Goal: Transaction & Acquisition: Purchase product/service

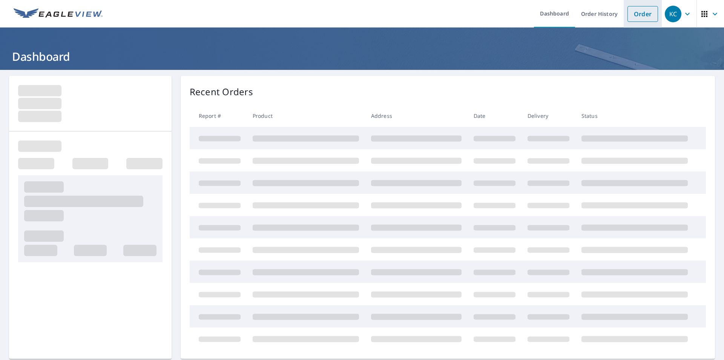
click at [643, 12] on link "Order" at bounding box center [643, 14] width 31 height 16
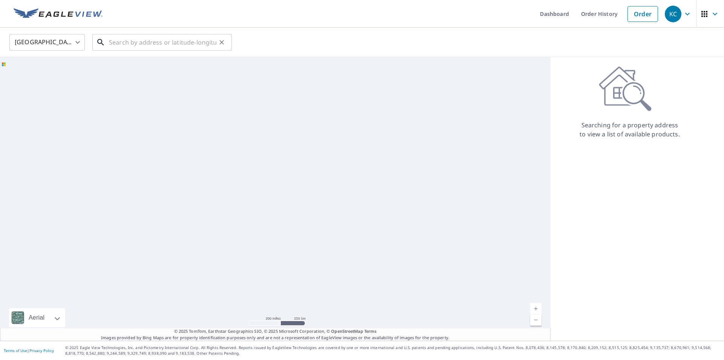
click at [194, 48] on input "text" at bounding box center [163, 42] width 108 height 21
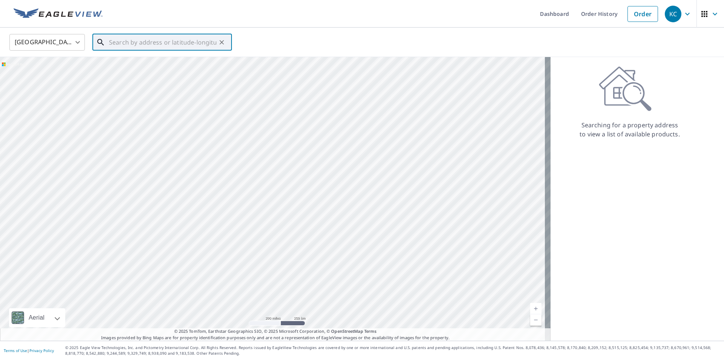
paste input "[STREET_ADDRESS]"
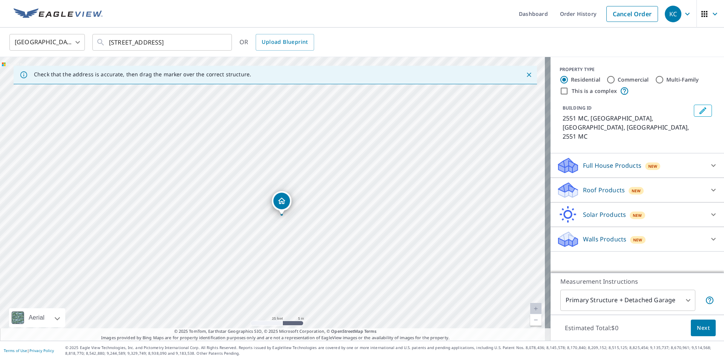
drag, startPoint x: 291, startPoint y: 230, endPoint x: 300, endPoint y: 247, distance: 19.2
click at [300, 247] on div "2551 MC, [GEOGRAPHIC_DATA] [GEOGRAPHIC_DATA], [GEOGRAPHIC_DATA] 2551 MC" at bounding box center [275, 198] width 551 height 283
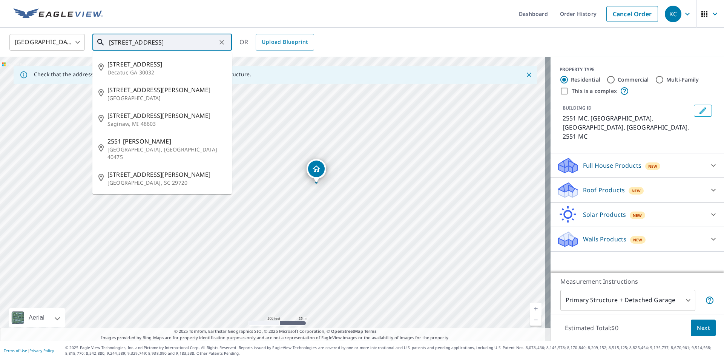
click at [131, 41] on input "[STREET_ADDRESS]" at bounding box center [163, 42] width 108 height 21
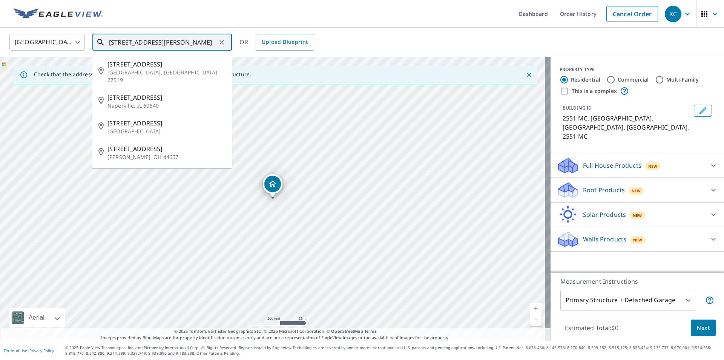
click at [145, 42] on input "[STREET_ADDRESS][PERSON_NAME]" at bounding box center [163, 42] width 108 height 21
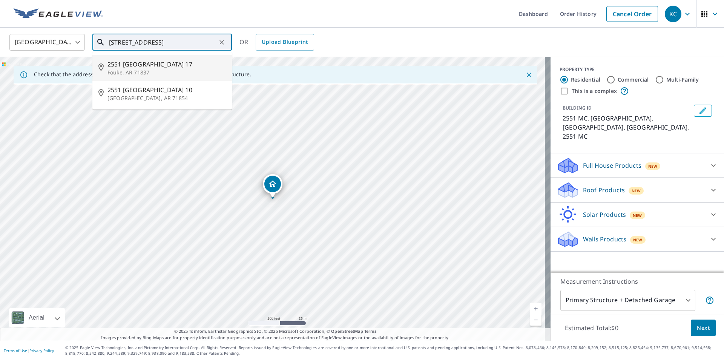
drag, startPoint x: 189, startPoint y: 67, endPoint x: 228, endPoint y: 20, distance: 61.1
click at [229, 21] on div "Dashboard Order History Cancel Order KC [GEOGRAPHIC_DATA] [GEOGRAPHIC_DATA] ​ […" at bounding box center [362, 180] width 724 height 360
type input "[STREET_ADDRESS]"
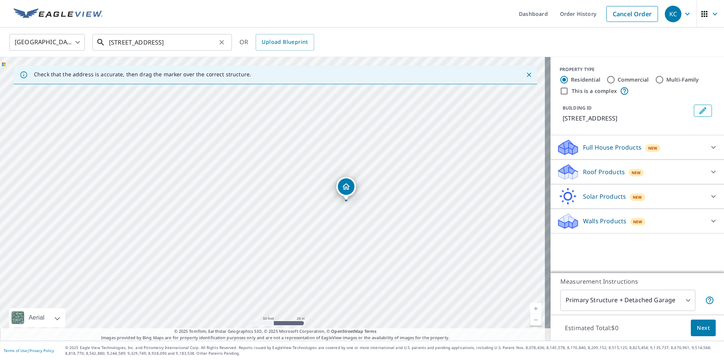
click at [162, 44] on input "[STREET_ADDRESS]" at bounding box center [163, 42] width 108 height 21
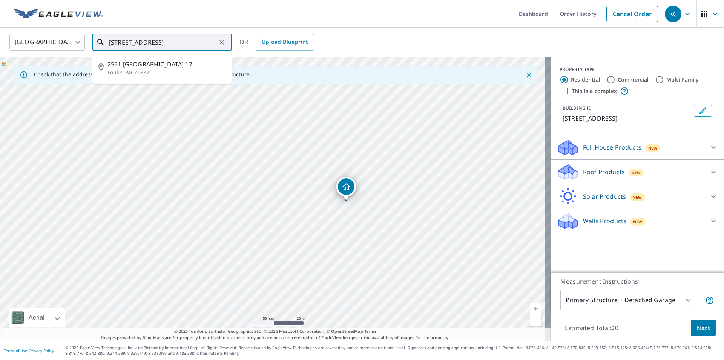
click at [162, 44] on input "[STREET_ADDRESS]" at bounding box center [163, 42] width 108 height 21
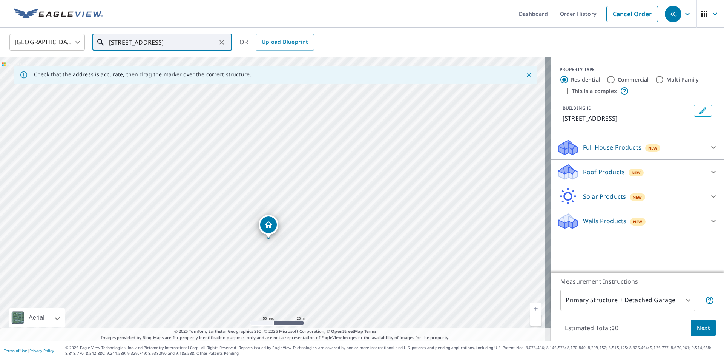
drag, startPoint x: 296, startPoint y: 202, endPoint x: 340, endPoint y: 299, distance: 106.6
click at [340, 299] on div "[STREET_ADDRESS]" at bounding box center [275, 198] width 551 height 283
drag, startPoint x: 291, startPoint y: 262, endPoint x: 294, endPoint y: 258, distance: 5.4
click at [294, 258] on div "[STREET_ADDRESS]" at bounding box center [275, 198] width 551 height 283
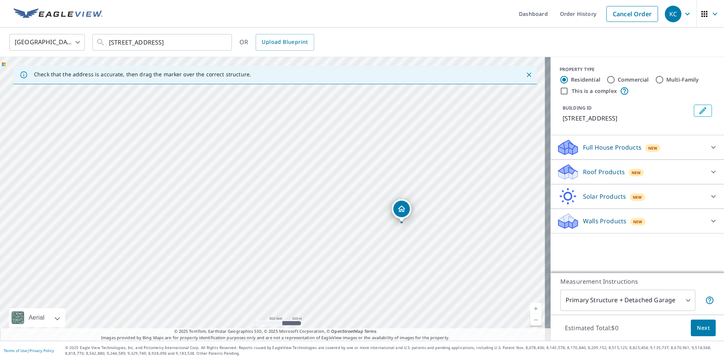
click at [663, 166] on div "Roof Products New" at bounding box center [631, 172] width 148 height 18
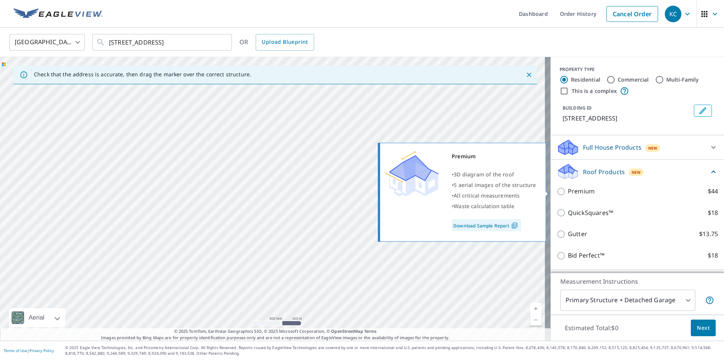
click at [569, 191] on p "Premium" at bounding box center [581, 190] width 27 height 9
click at [568, 191] on input "Premium $44" at bounding box center [562, 191] width 11 height 9
checkbox input "true"
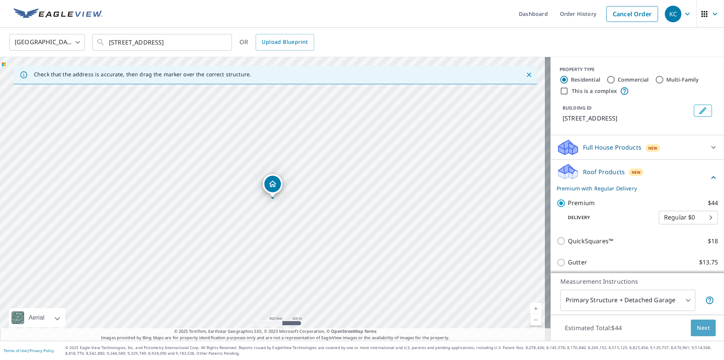
click at [699, 323] on span "Next" at bounding box center [703, 327] width 13 height 9
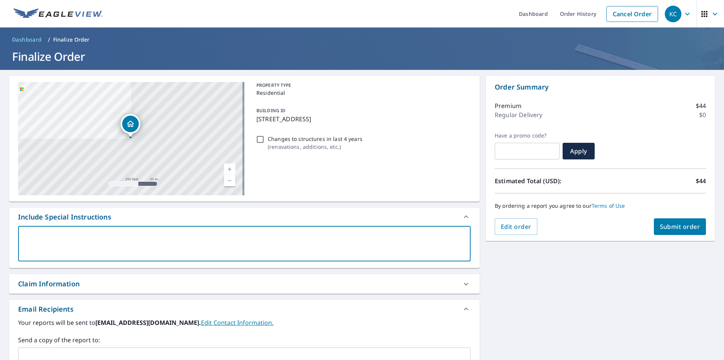
click at [201, 247] on textarea at bounding box center [244, 244] width 442 height 22
type textarea "P"
type textarea "x"
type textarea "Pl"
type textarea "x"
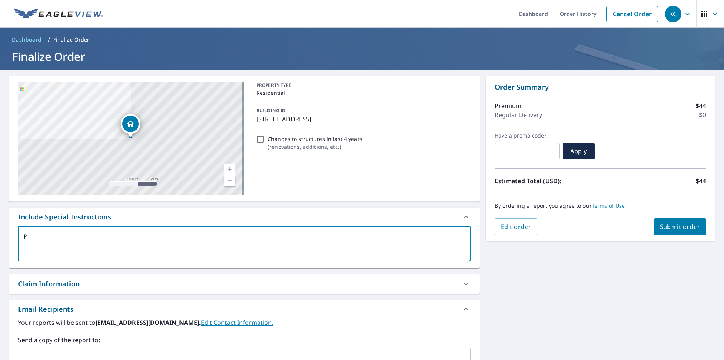
type textarea "Ple"
type textarea "x"
type textarea "Plea"
type textarea "x"
type textarea "Pleas"
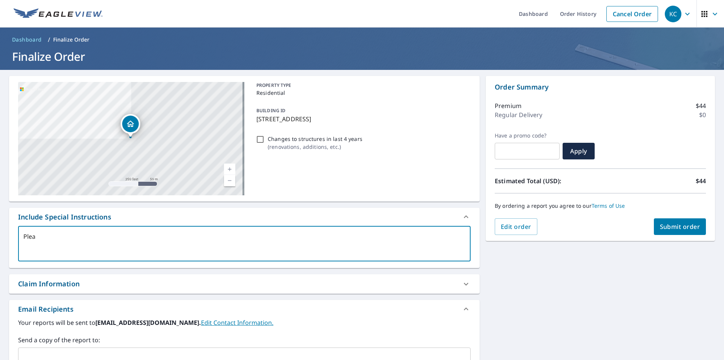
type textarea "x"
type textarea "Please"
type textarea "x"
type textarea "Please"
type textarea "x"
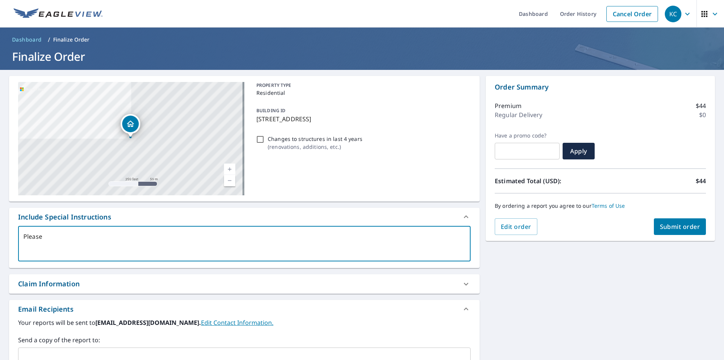
type textarea "Please i"
type textarea "x"
type textarea "Please in"
type textarea "x"
type textarea "Please inc"
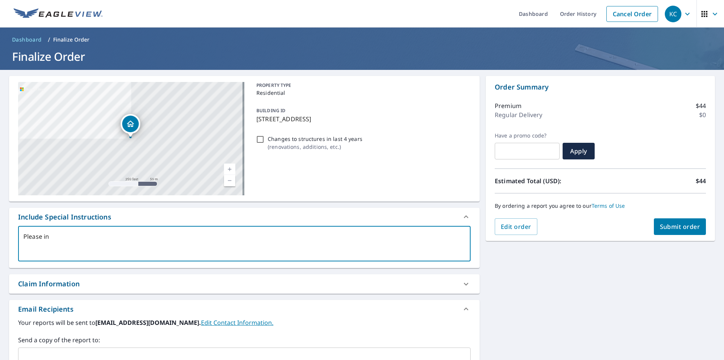
type textarea "x"
type textarea "Please incl"
type textarea "x"
type textarea "Please inclu"
type textarea "x"
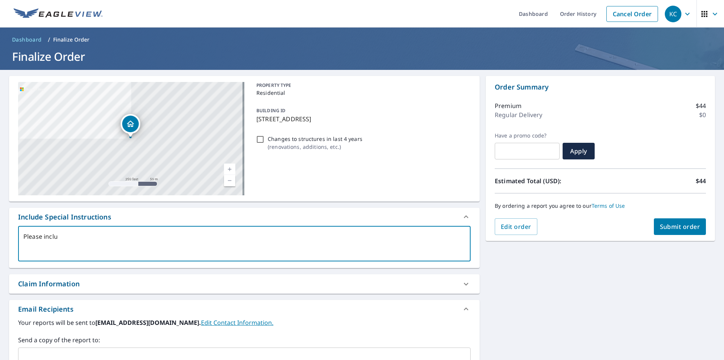
type textarea "Please includ"
type textarea "x"
type textarea "Please include"
type textarea "x"
type textarea "Please include"
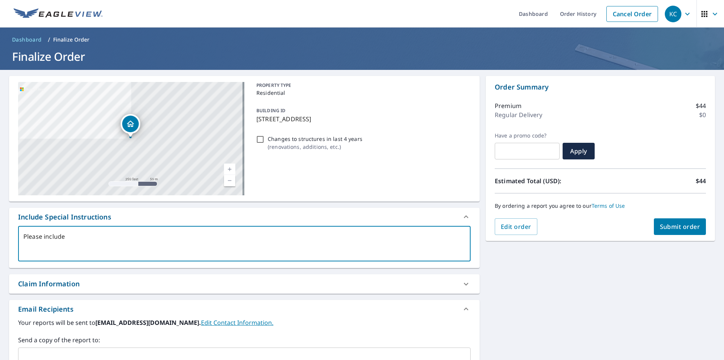
type textarea "x"
type textarea "Please include m"
type textarea "x"
type textarea "Please include ma"
type textarea "x"
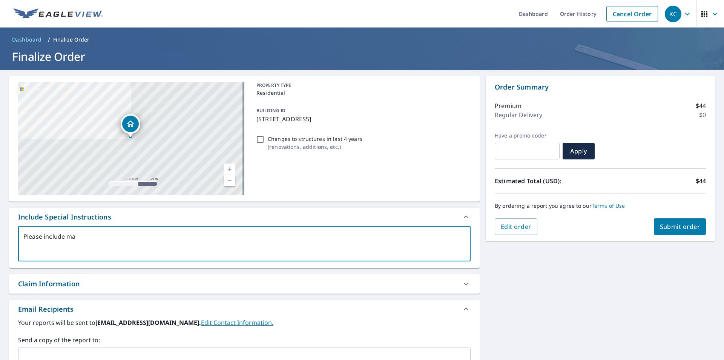
type textarea "Please include mai"
type textarea "x"
type textarea "Please include main"
type textarea "x"
type textarea "Please include main"
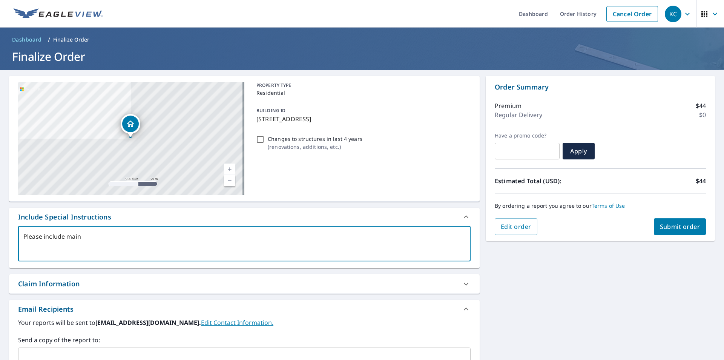
type textarea "x"
type textarea "Please include main s"
type textarea "x"
type textarea "Please include main st"
type textarea "x"
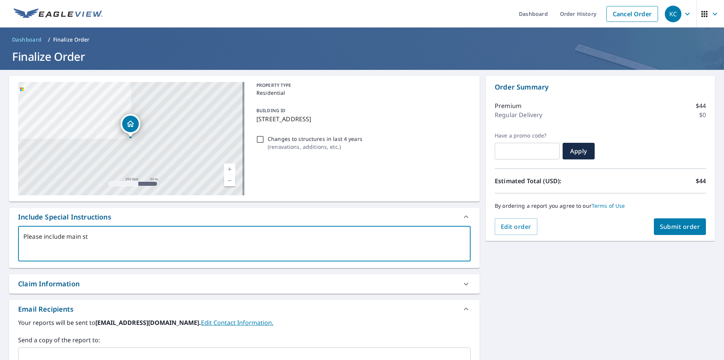
type textarea "Please include main str"
type textarea "x"
type textarea "Please include main stru"
type textarea "x"
type textarea "Please include main struc"
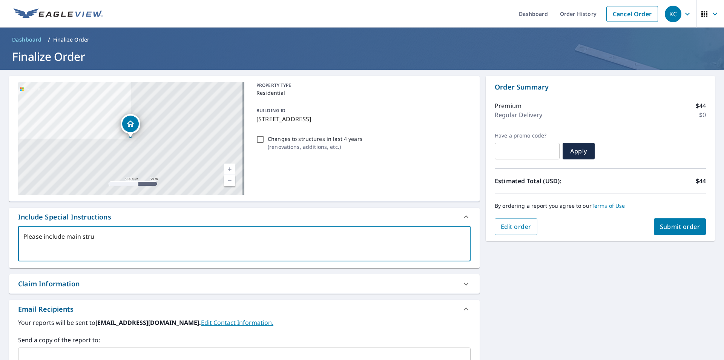
type textarea "x"
type textarea "Please include main struct"
type textarea "x"
type textarea "Please include main structu"
type textarea "x"
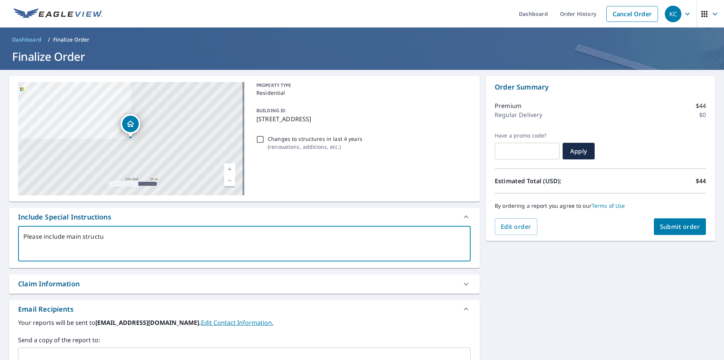
type textarea "Please include main structur"
type textarea "x"
type textarea "Please include main structure"
type textarea "x"
type textarea "Please include main structure"
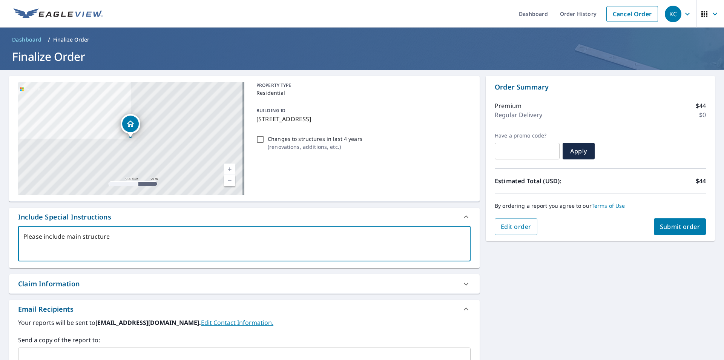
type textarea "x"
type textarea "Please include main structure P"
type textarea "x"
type textarea "Please include main structure Pl"
type textarea "x"
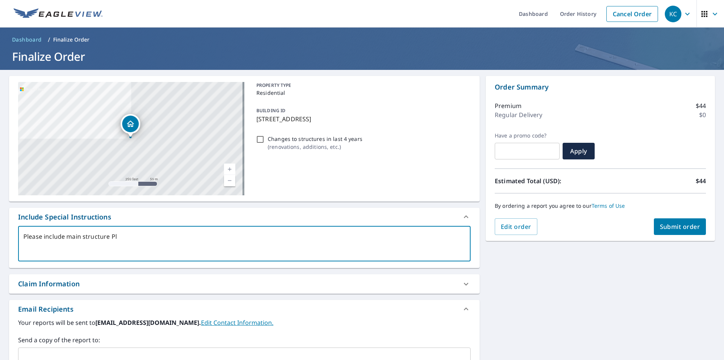
type textarea "Please include main structure Plu"
type textarea "x"
type textarea "Please include main structure Plus"
type textarea "x"
type textarea "Please include main structure Plus"
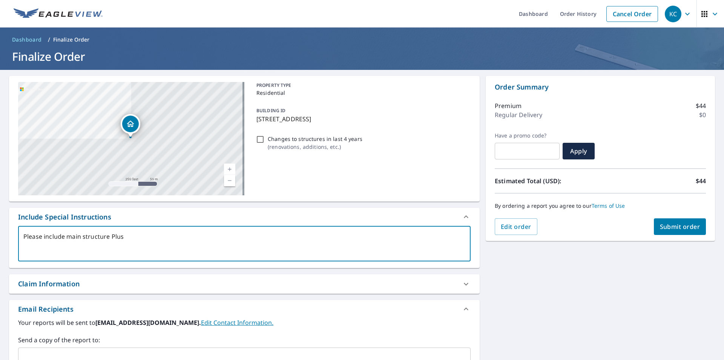
type textarea "x"
type textarea "Please include main structure Plus a"
type textarea "x"
type textarea "Please include main structure Plus al"
type textarea "x"
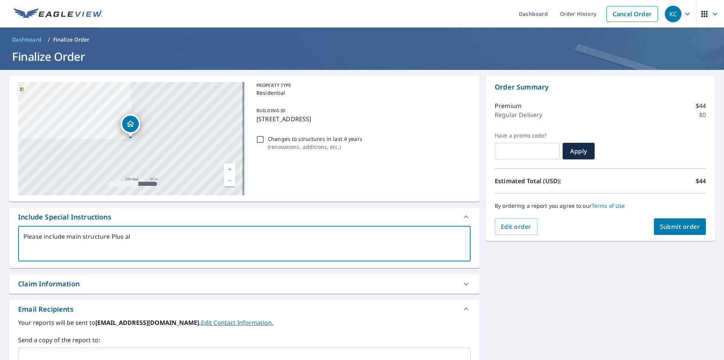
type textarea "Please include main structure Plus all"
type textarea "x"
type textarea "Please include main structure Plus all"
type textarea "x"
type textarea "Please include main structure Plus all s"
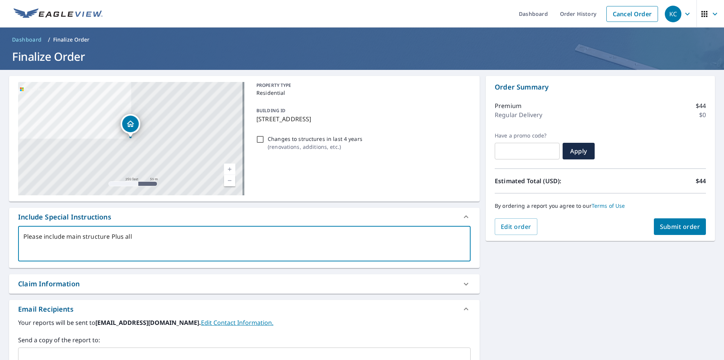
type textarea "x"
type textarea "Please include main structure Plus all sh"
type textarea "x"
type textarea "Please include main structure Plus all she"
type textarea "x"
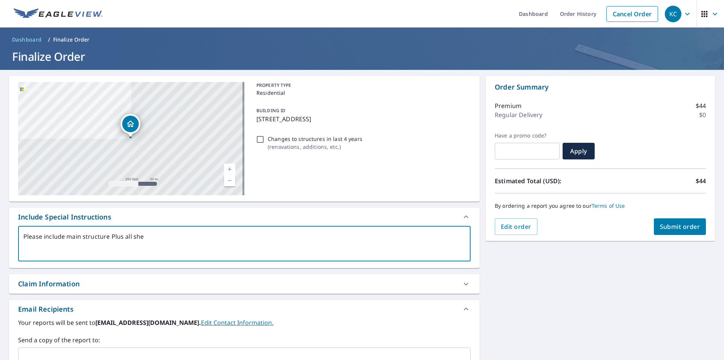
type textarea "Please include main structure Plus all shed"
type textarea "x"
type textarea "Please include main structure Plus all sheds"
type textarea "x"
type textarea "Please include main structure Plus all sheds."
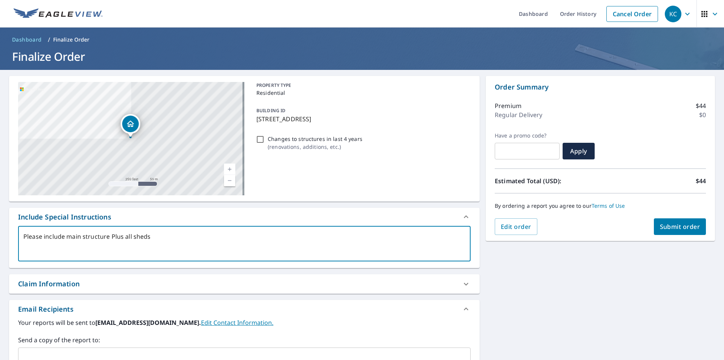
type textarea "x"
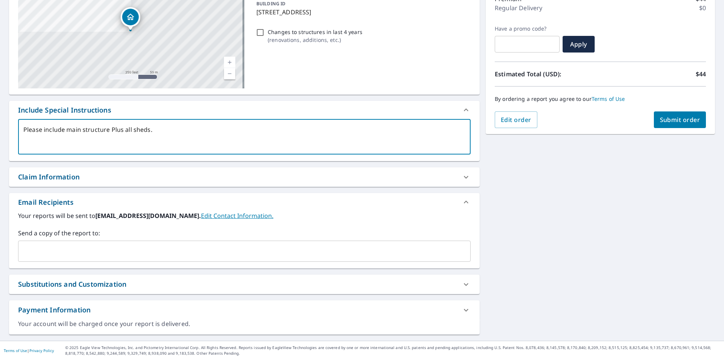
type textarea "Please include main structure Plus all sheds."
type textarea "x"
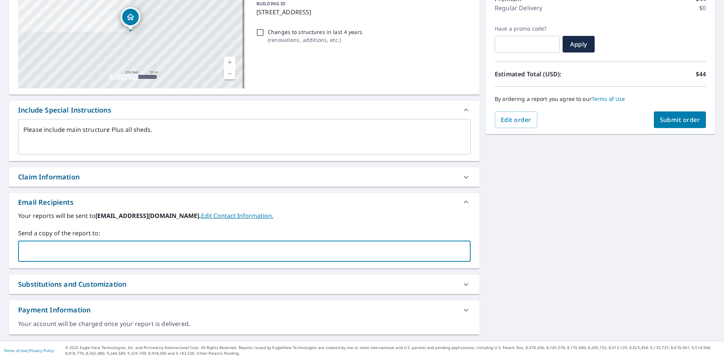
click at [205, 255] on input "text" at bounding box center [239, 251] width 435 height 14
type input "[EMAIL_ADDRESS][DOMAIN_NAME]"
type textarea "x"
type input "[EMAIL_ADDRESS][DOMAIN_NAME]"
type textarea "x"
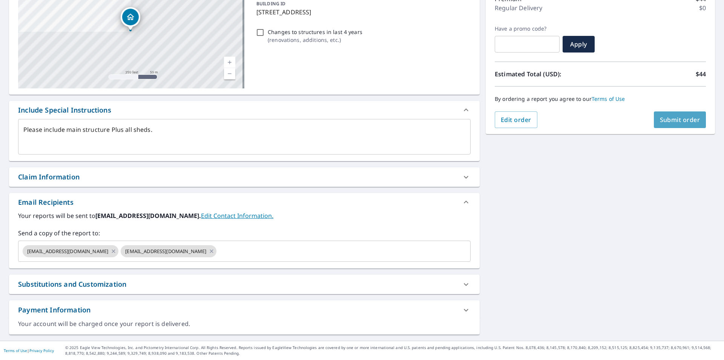
click at [681, 123] on button "Submit order" at bounding box center [680, 119] width 52 height 17
type textarea "x"
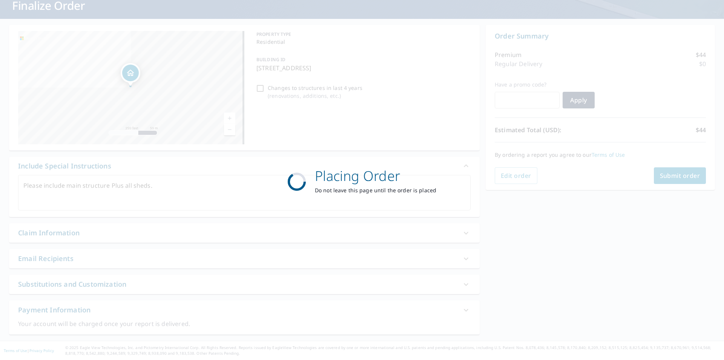
scroll to position [51, 0]
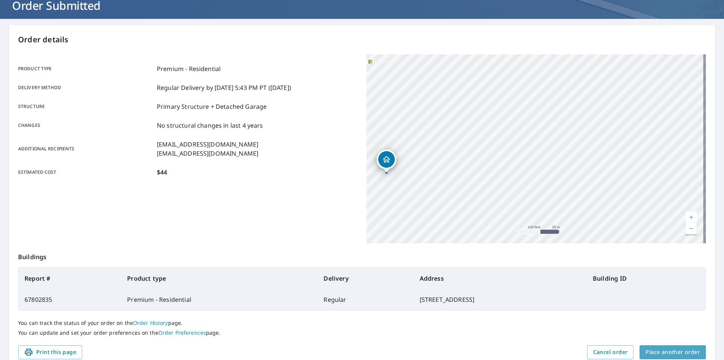
click at [679, 353] on span "Place another order" at bounding box center [673, 351] width 54 height 9
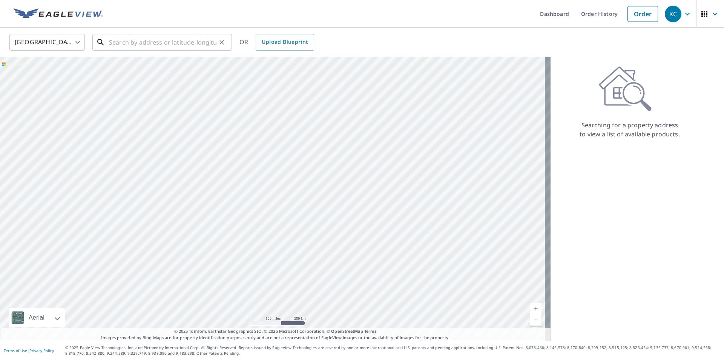
click at [206, 44] on input "text" at bounding box center [163, 42] width 108 height 21
paste input "[STREET_ADDRESS]"
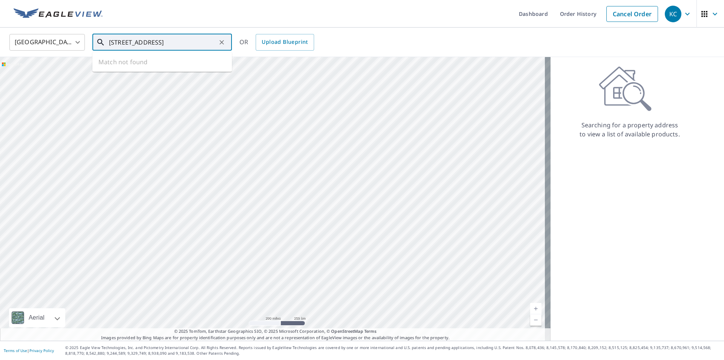
scroll to position [0, 6]
click at [164, 67] on span "2357 [GEOGRAPHIC_DATA] 43" at bounding box center [167, 64] width 118 height 9
type input "[STREET_ADDRESS]"
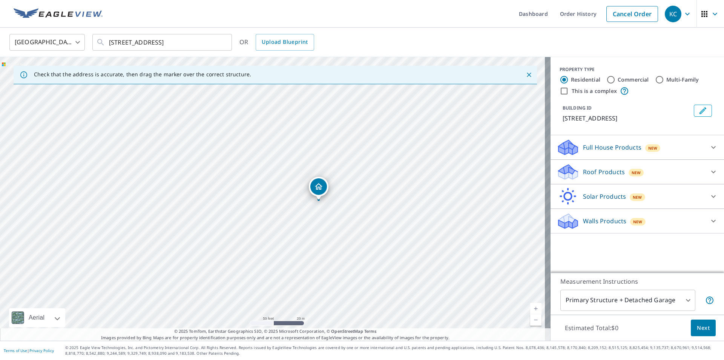
drag, startPoint x: 374, startPoint y: 226, endPoint x: 371, endPoint y: 216, distance: 11.1
click at [371, 216] on div "[STREET_ADDRESS]" at bounding box center [275, 198] width 551 height 283
click at [632, 148] on p "Full House Products" at bounding box center [612, 147] width 58 height 9
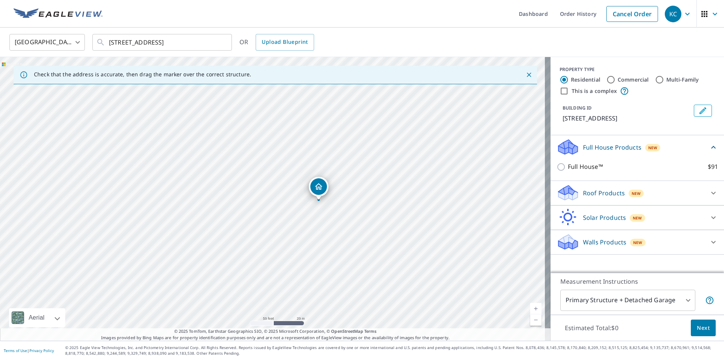
click at [583, 194] on p "Roof Products" at bounding box center [604, 192] width 42 height 9
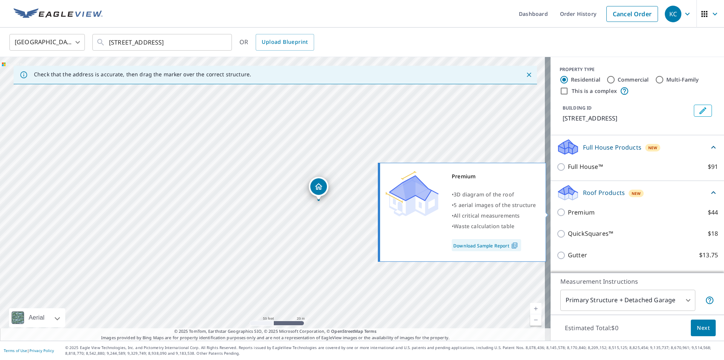
click at [580, 213] on p "Premium" at bounding box center [581, 212] width 27 height 9
click at [568, 213] on input "Premium $44" at bounding box center [562, 212] width 11 height 9
checkbox input "true"
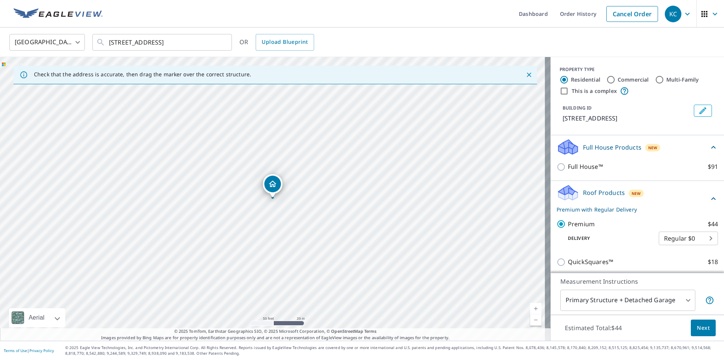
click at [700, 328] on span "Next" at bounding box center [703, 327] width 13 height 9
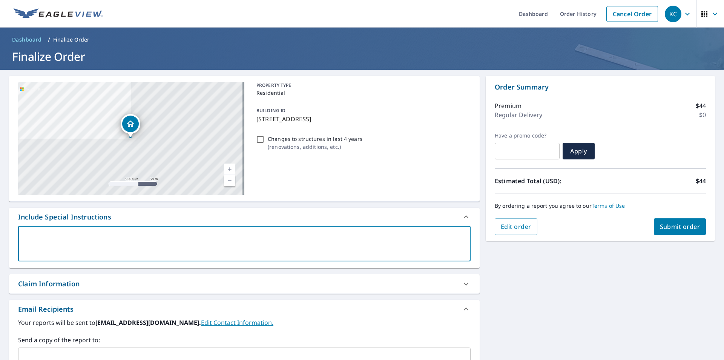
click at [81, 245] on textarea at bounding box center [244, 244] width 442 height 22
type textarea "P"
type textarea "x"
type textarea "Pl"
type textarea "x"
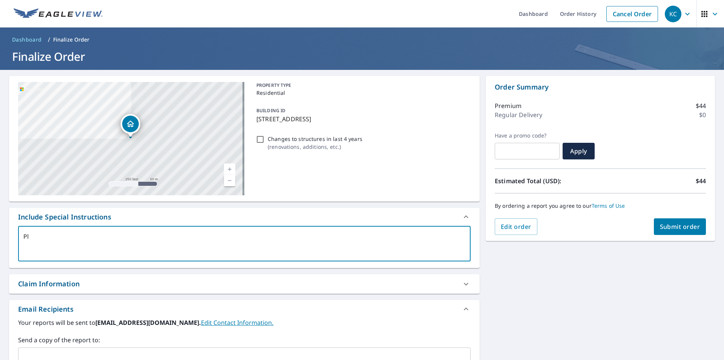
type textarea "Ple"
type textarea "x"
type textarea "Plee"
type textarea "x"
type textarea "Plee"
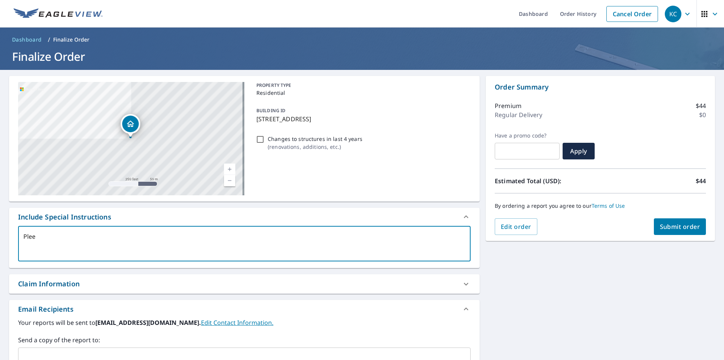
type textarea "x"
type textarea "Plee i"
type textarea "x"
type textarea "Plee in"
type textarea "x"
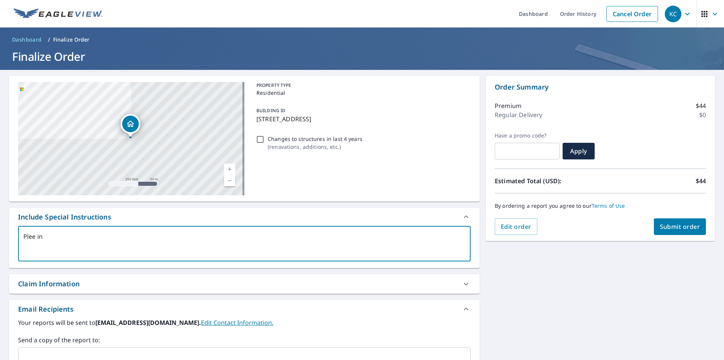
type textarea "Plee inc"
type textarea "x"
type textarea "Plee incl"
type textarea "x"
type textarea "Plee inclu"
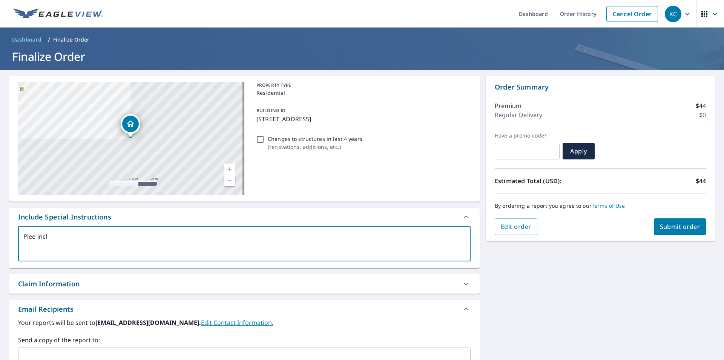
type textarea "x"
type textarea "Plee includ"
type textarea "x"
type textarea "Plee include"
type textarea "x"
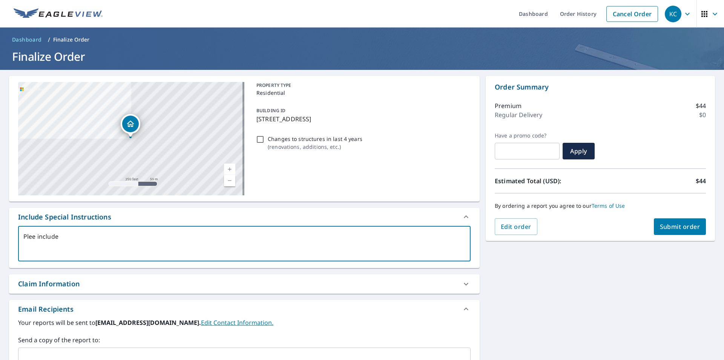
type textarea "Plee include"
type textarea "x"
type textarea "Plee include m"
type textarea "x"
type textarea "Plee include ma"
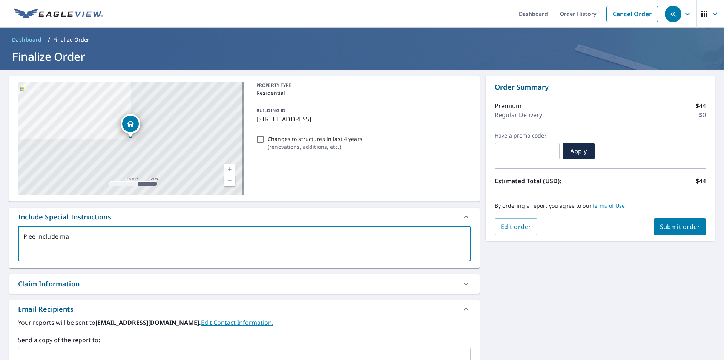
type textarea "x"
type textarea "Plee include mai"
type textarea "x"
type textarea "Plee include main"
type textarea "x"
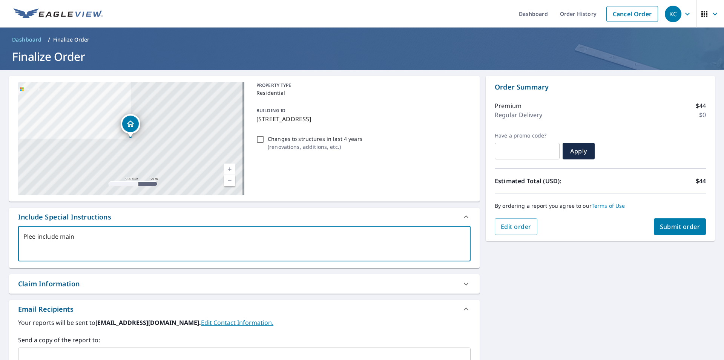
type textarea "Plee include main"
type textarea "x"
type textarea "Plee include main s"
type textarea "x"
type textarea "Plee include main st"
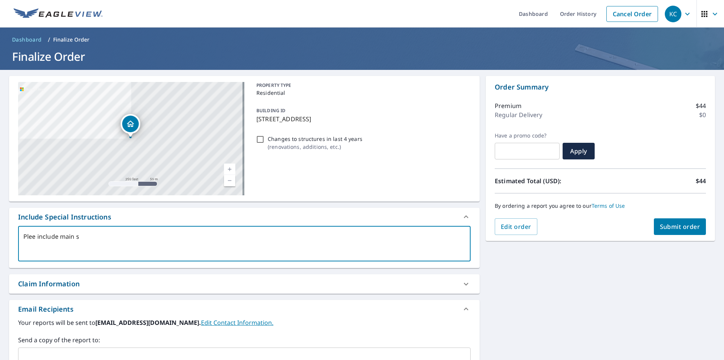
type textarea "x"
type textarea "Plee include main str"
type textarea "x"
type textarea "Plee include main stru"
type textarea "x"
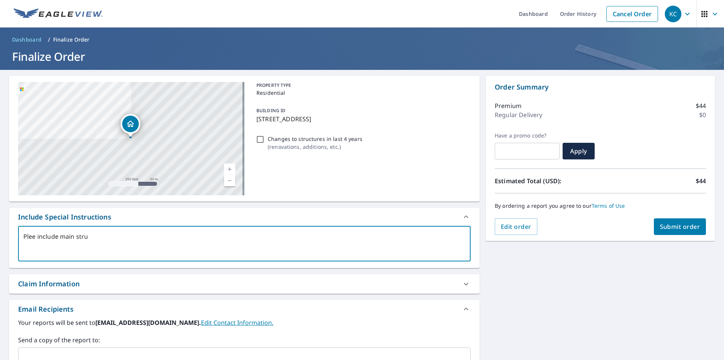
type textarea "Plee include main struc"
type textarea "x"
type textarea "Plee include main struct"
type textarea "x"
type textarea "Plee include main structu"
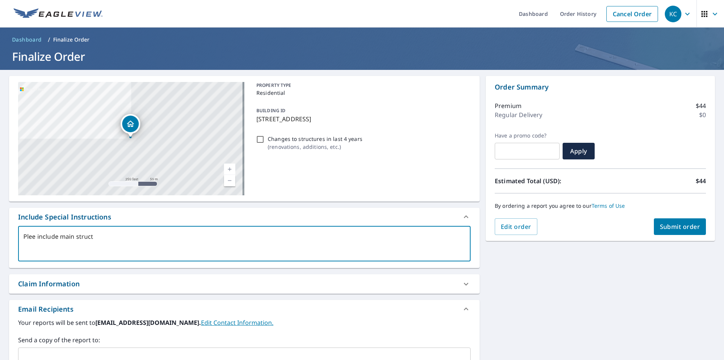
type textarea "x"
type textarea "Plee include main structur"
type textarea "x"
type textarea "Plee include main structure"
type textarea "x"
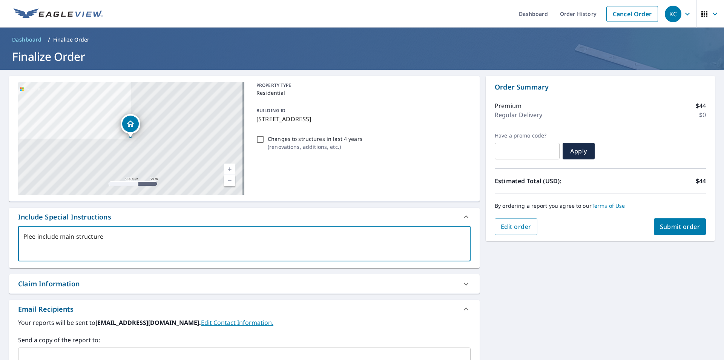
type textarea "Plee include main structure"
type textarea "x"
type textarea "Plee include main structure a"
type textarea "x"
type textarea "Plee include main structure as"
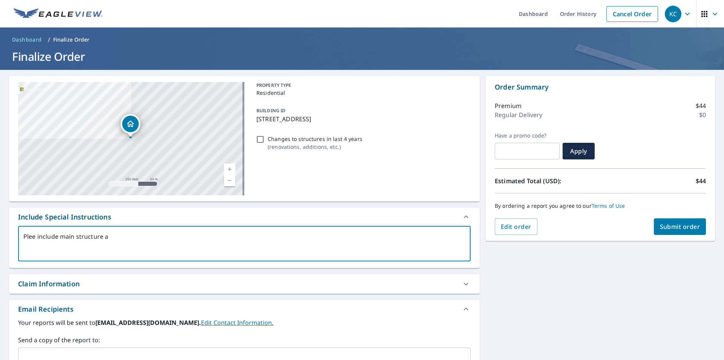
type textarea "x"
type textarea "Plee include main structure as"
type textarea "x"
type textarea "Plee include main structure as w"
type textarea "x"
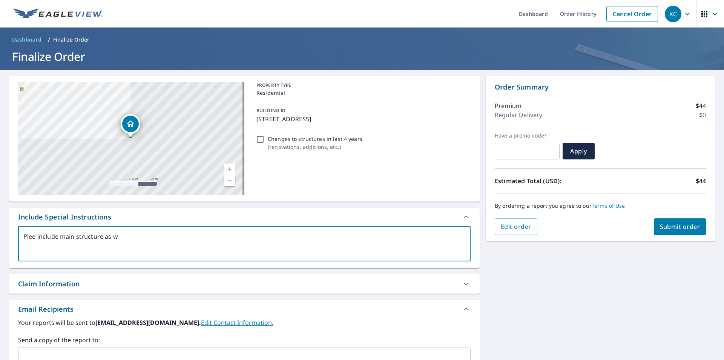
type textarea "Plee include main structure as we"
type textarea "x"
type textarea "Plee include main structure as wel"
type textarea "x"
type textarea "Plee include main structure as well"
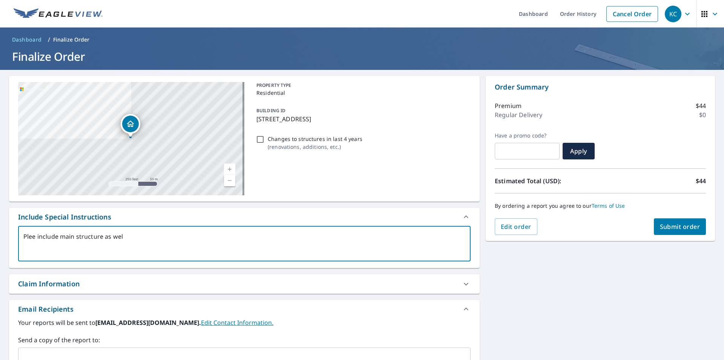
type textarea "x"
type textarea "Plee include main structure as well"
type textarea "x"
type textarea "Plee include main structure as well a"
type textarea "x"
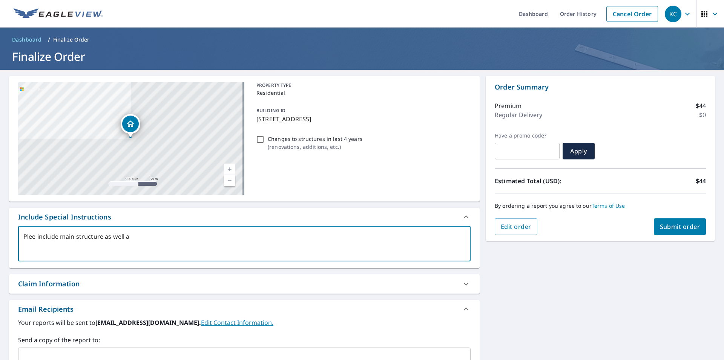
type textarea "Plee include main structure as well as"
type textarea "x"
type textarea "Plee include main structure as well as"
type textarea "x"
type textarea "Plee include main structure as well as d"
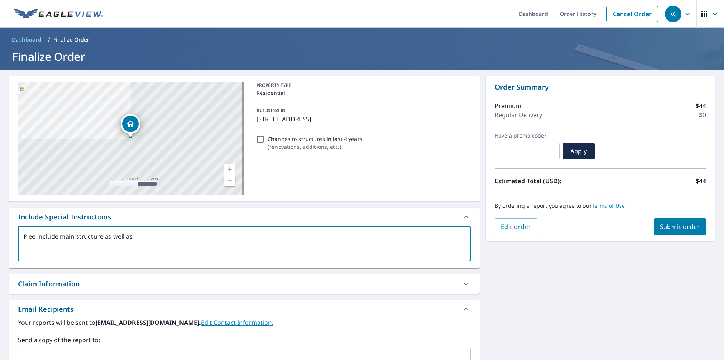
type textarea "x"
type textarea "Plee include main structure as well as de"
type textarea "x"
type textarea "Plee include main structure as well as det"
type textarea "x"
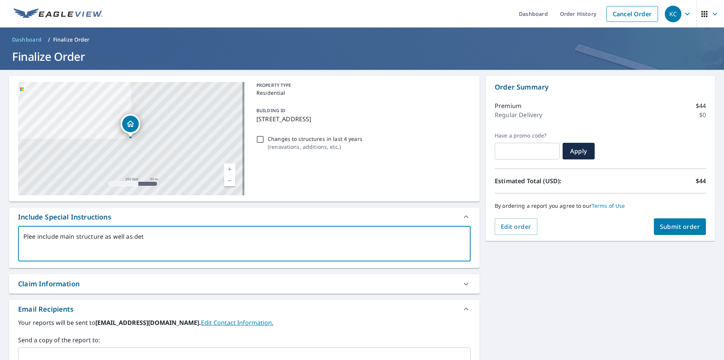
type textarea "Plee include main structure as well as deta"
type textarea "x"
type textarea "Plee include main structure as well as detac"
type textarea "x"
type textarea "Plee include main structure as well as detach"
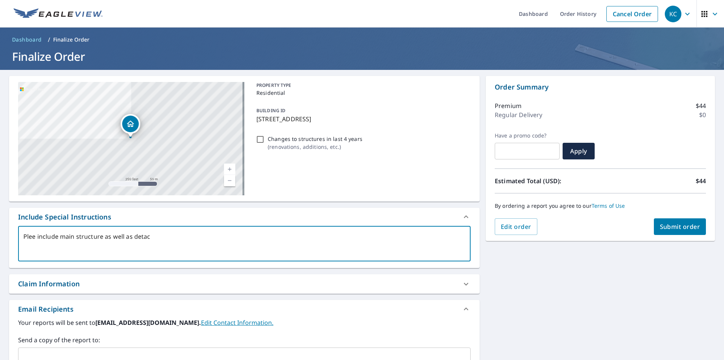
type textarea "x"
type textarea "Plee include main structure as well as detache"
type textarea "x"
type textarea "Plee include main structure as well as detached"
type textarea "x"
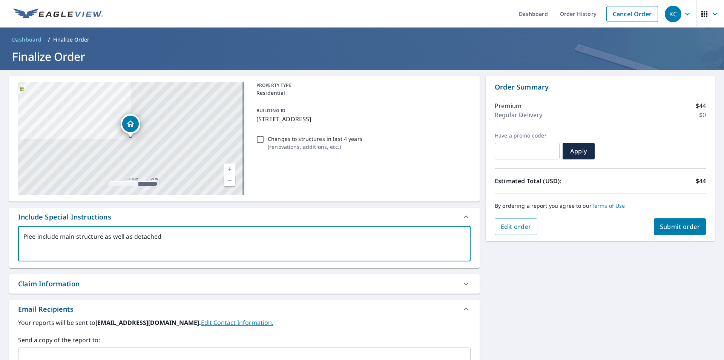
type textarea "Plee include main structure as well as detached"
type textarea "x"
type textarea "Plee include main structure as well as detached"
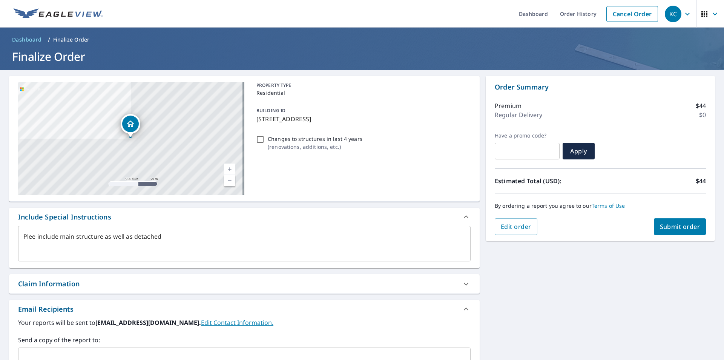
type textarea "x"
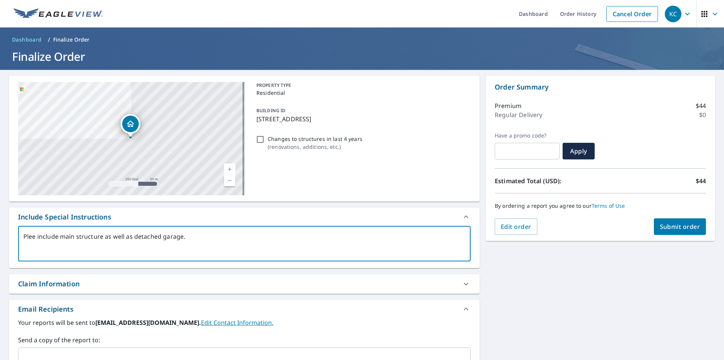
scroll to position [38, 0]
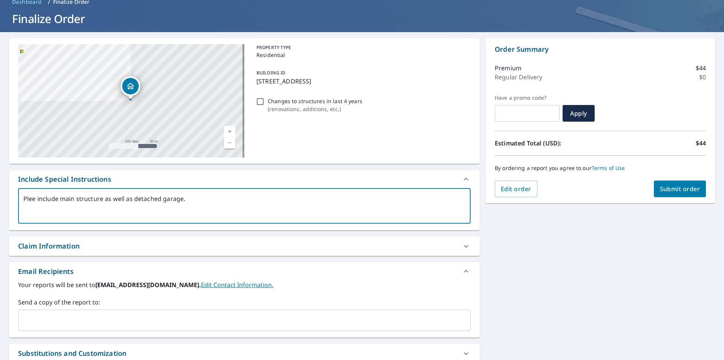
click at [231, 318] on input "text" at bounding box center [239, 320] width 435 height 14
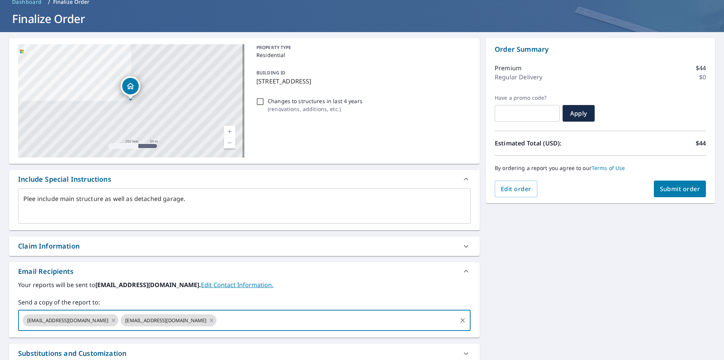
click at [654, 185] on button "Submit order" at bounding box center [680, 188] width 52 height 17
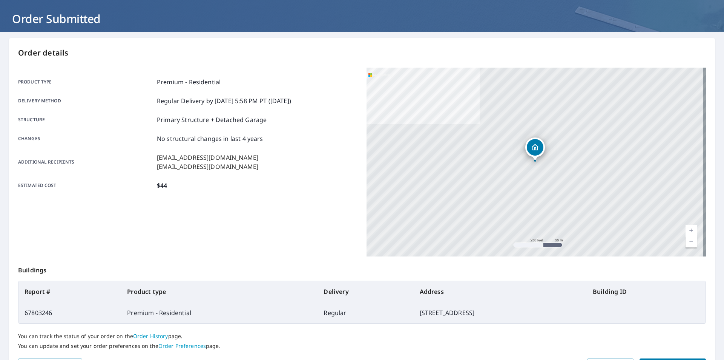
scroll to position [85, 0]
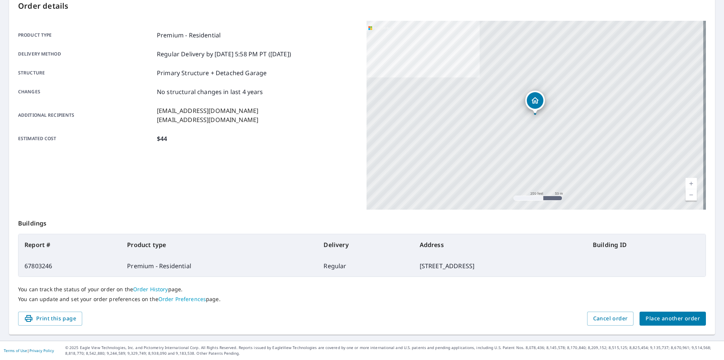
click at [656, 323] on span "Place another order" at bounding box center [673, 318] width 54 height 9
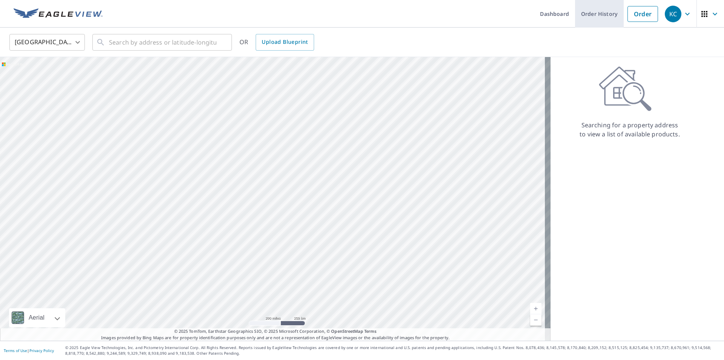
click at [585, 11] on link "Order History" at bounding box center [599, 14] width 49 height 28
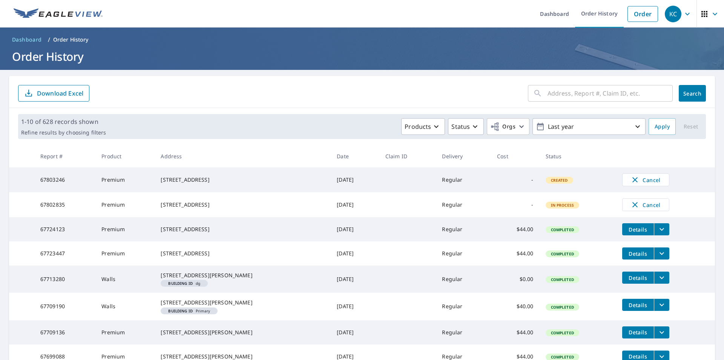
drag, startPoint x: 156, startPoint y: 203, endPoint x: 206, endPoint y: 215, distance: 51.1
click at [206, 208] on div "[STREET_ADDRESS]" at bounding box center [243, 205] width 164 height 8
copy div "[STREET_ADDRESS]"
